Goal: Information Seeking & Learning: Learn about a topic

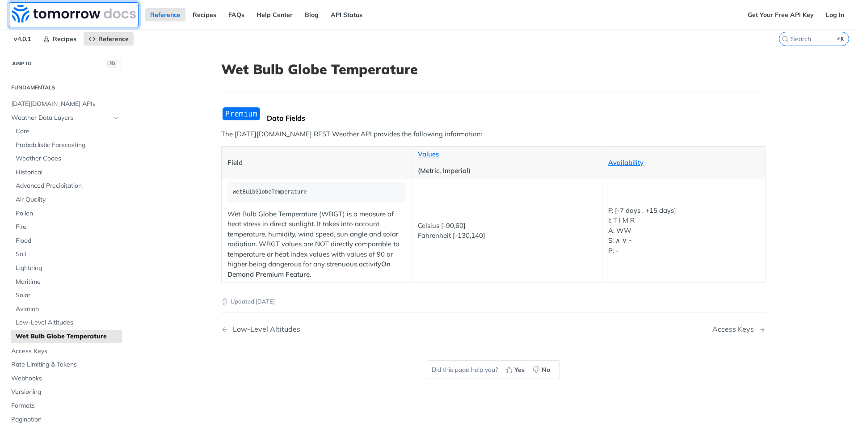
click at [88, 19] on img at bounding box center [74, 14] width 124 height 18
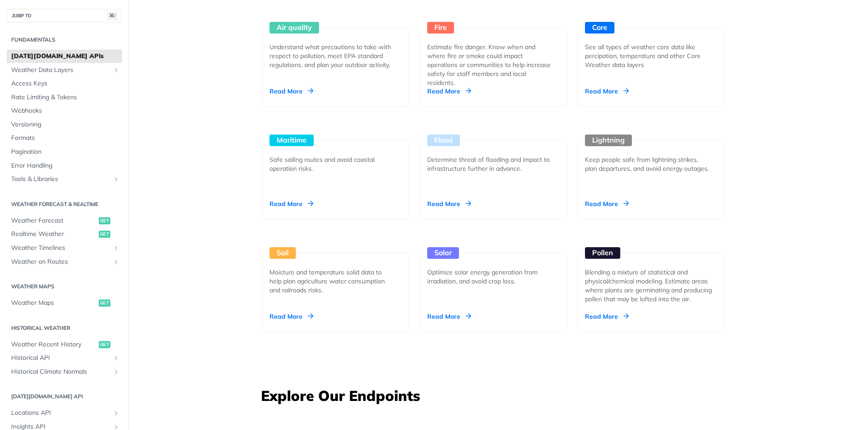
scroll to position [871, 0]
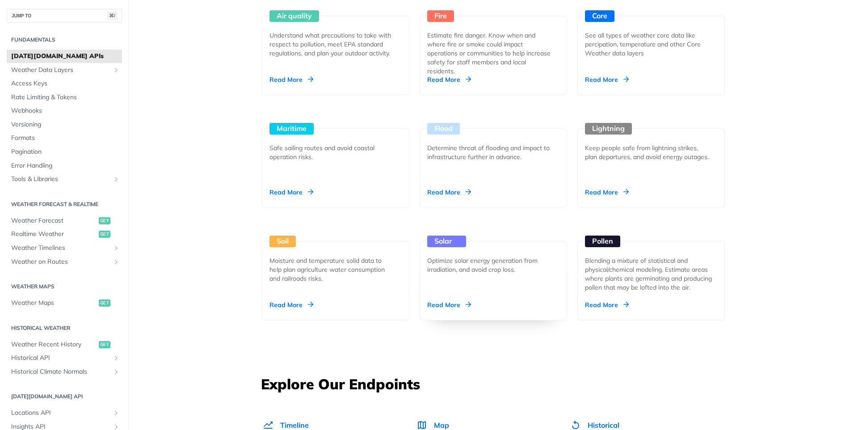
click at [459, 303] on div "Read More" at bounding box center [449, 304] width 44 height 9
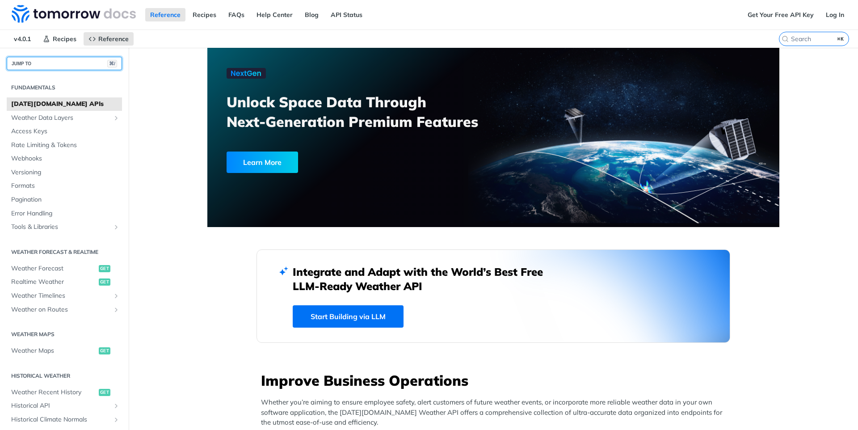
click at [49, 66] on button "JUMP TO ⌘/" at bounding box center [64, 63] width 115 height 13
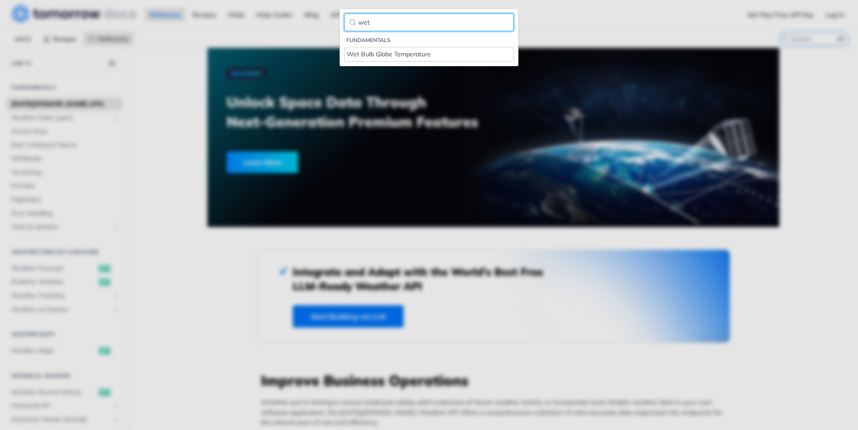
type input "wet"
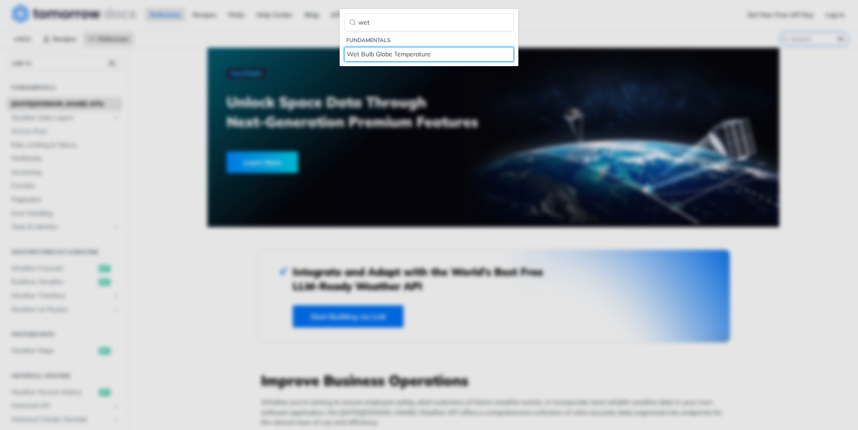
click at [381, 56] on div "Wet Bulb Globe Temperature" at bounding box center [429, 54] width 165 height 9
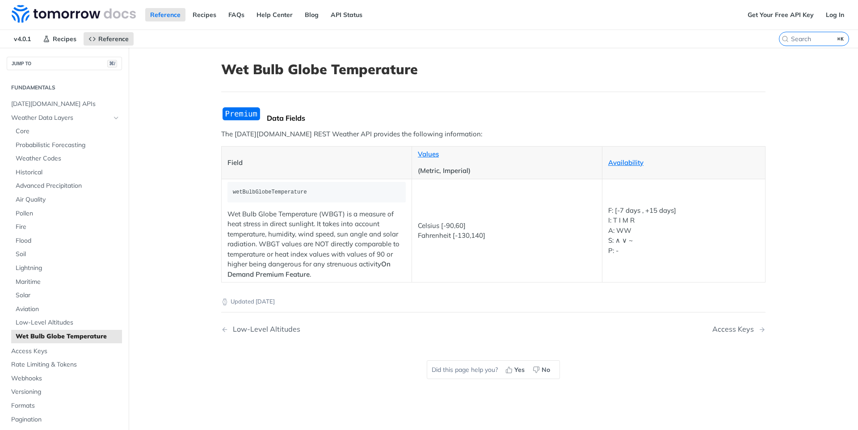
click at [245, 111] on img "Expand image" at bounding box center [241, 113] width 40 height 15
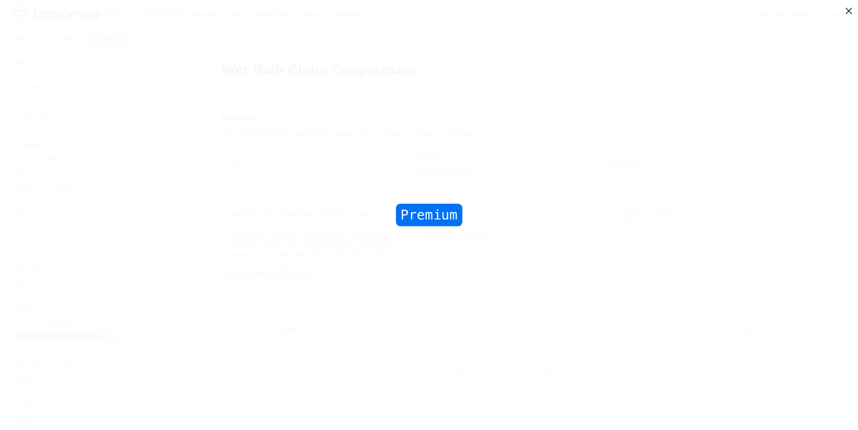
click at [445, 194] on span "Collapse image" at bounding box center [429, 215] width 858 height 430
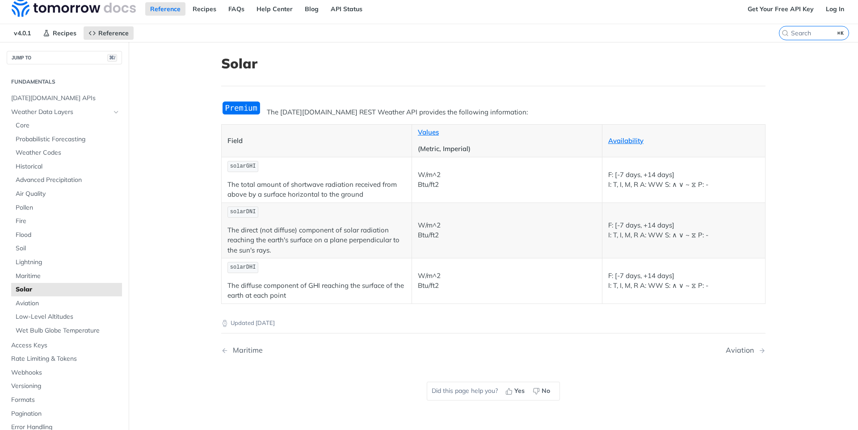
scroll to position [17, 0]
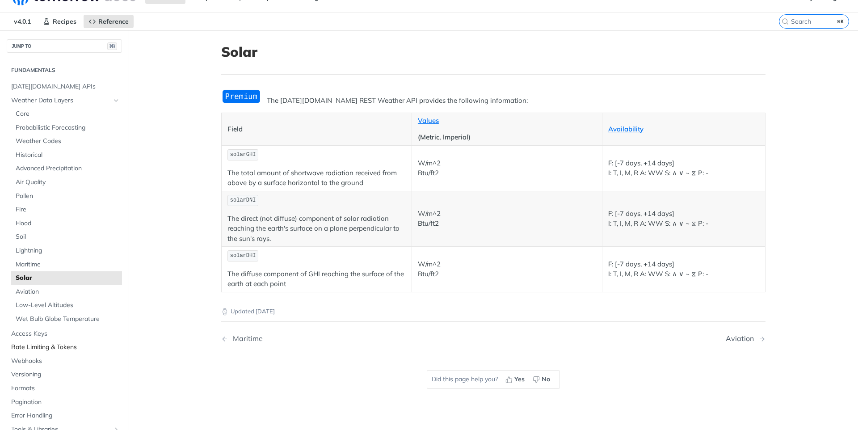
click at [70, 348] on span "Rate Limiting & Tokens" at bounding box center [65, 347] width 109 height 9
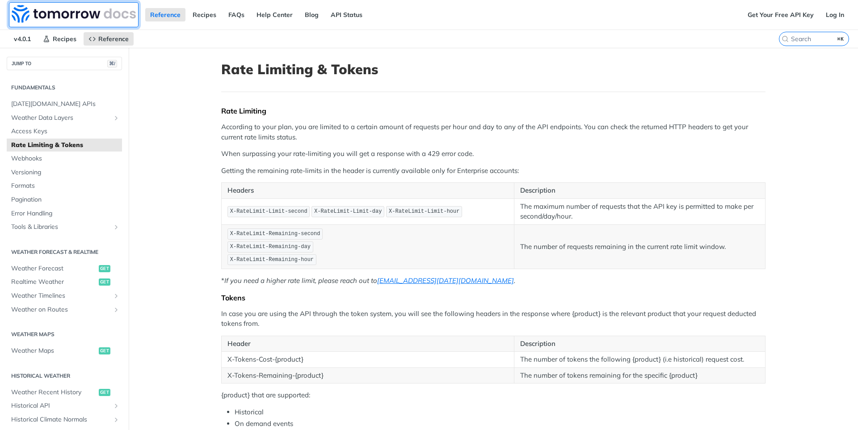
click at [72, 18] on img at bounding box center [74, 14] width 124 height 18
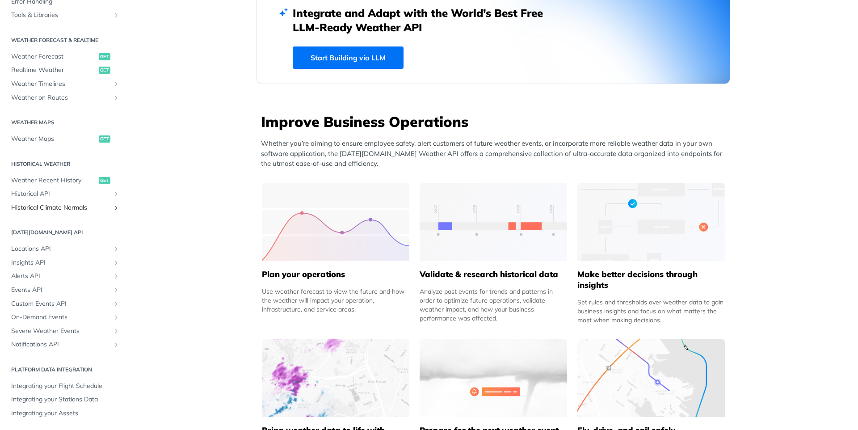
scroll to position [305, 0]
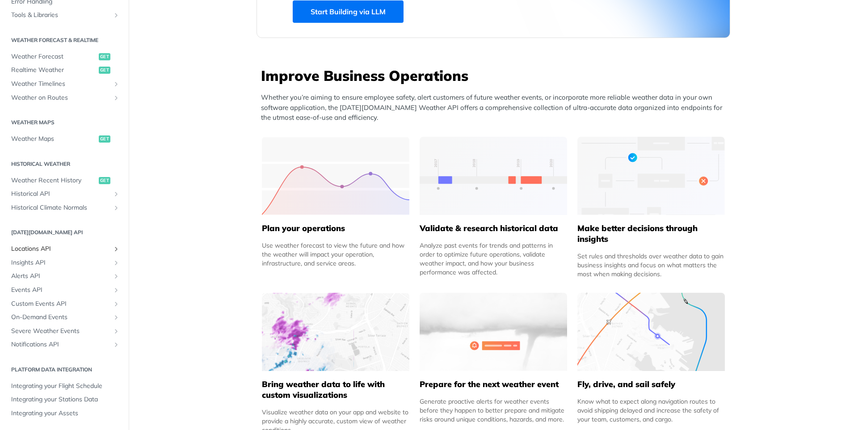
click at [46, 252] on span "Locations API" at bounding box center [60, 249] width 99 height 9
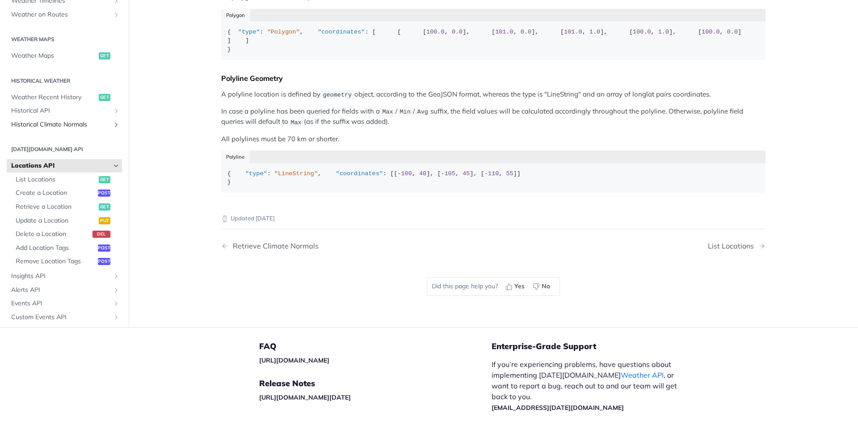
scroll to position [61, 0]
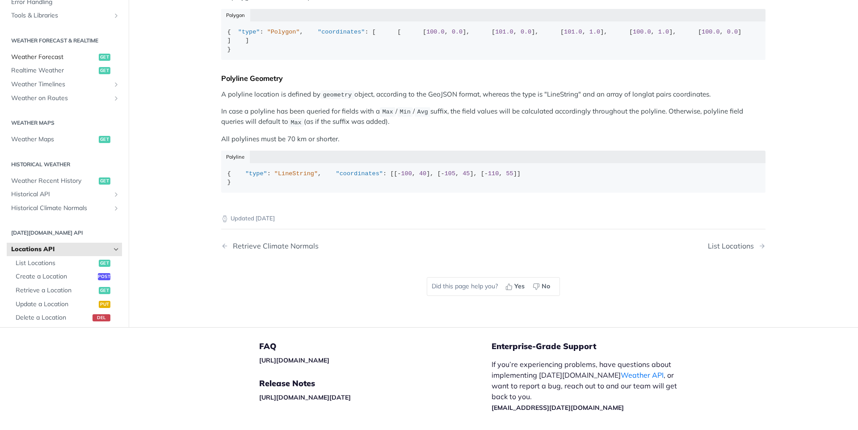
click at [54, 62] on span "Weather Forecast" at bounding box center [53, 57] width 85 height 9
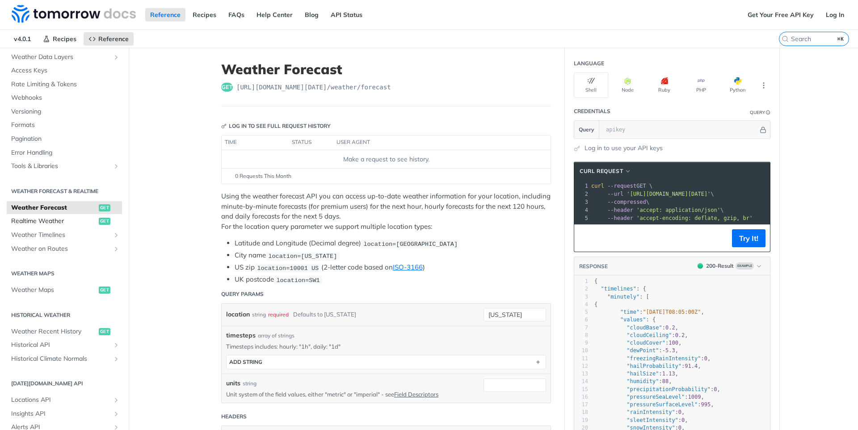
click at [55, 219] on span "Realtime Weather" at bounding box center [53, 221] width 85 height 9
